Goal: Task Accomplishment & Management: Manage account settings

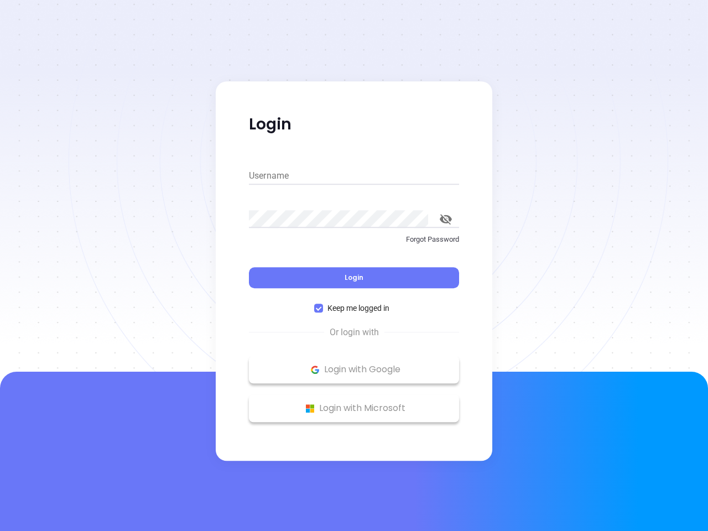
click at [354, 266] on div "Login" at bounding box center [354, 271] width 210 height 34
click at [354, 176] on input "Username" at bounding box center [354, 176] width 210 height 18
click at [446, 219] on icon "toggle password visibility" at bounding box center [446, 219] width 12 height 11
click at [354, 278] on span "Login" at bounding box center [354, 277] width 19 height 9
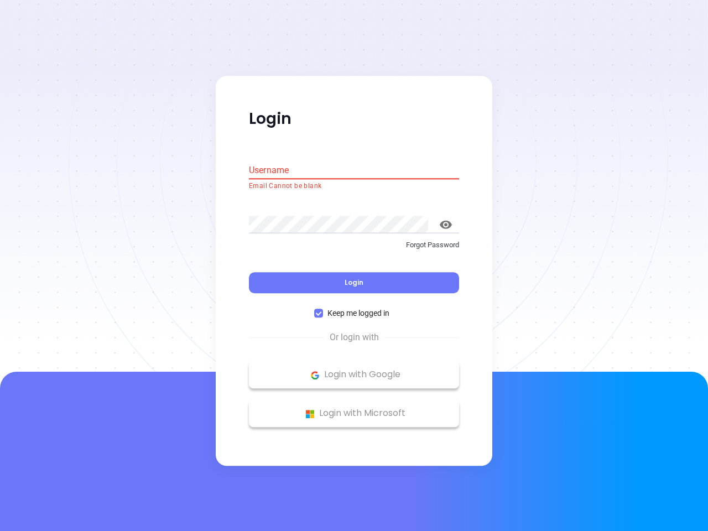
click at [354, 308] on span "Keep me logged in" at bounding box center [358, 314] width 71 height 12
click at [323, 309] on input "Keep me logged in" at bounding box center [318, 313] width 9 height 9
checkbox input "false"
click at [354, 370] on p "Login with Google" at bounding box center [353, 375] width 199 height 17
click at [354, 408] on p "Login with Microsoft" at bounding box center [353, 413] width 199 height 17
